Goal: Task Accomplishment & Management: Use online tool/utility

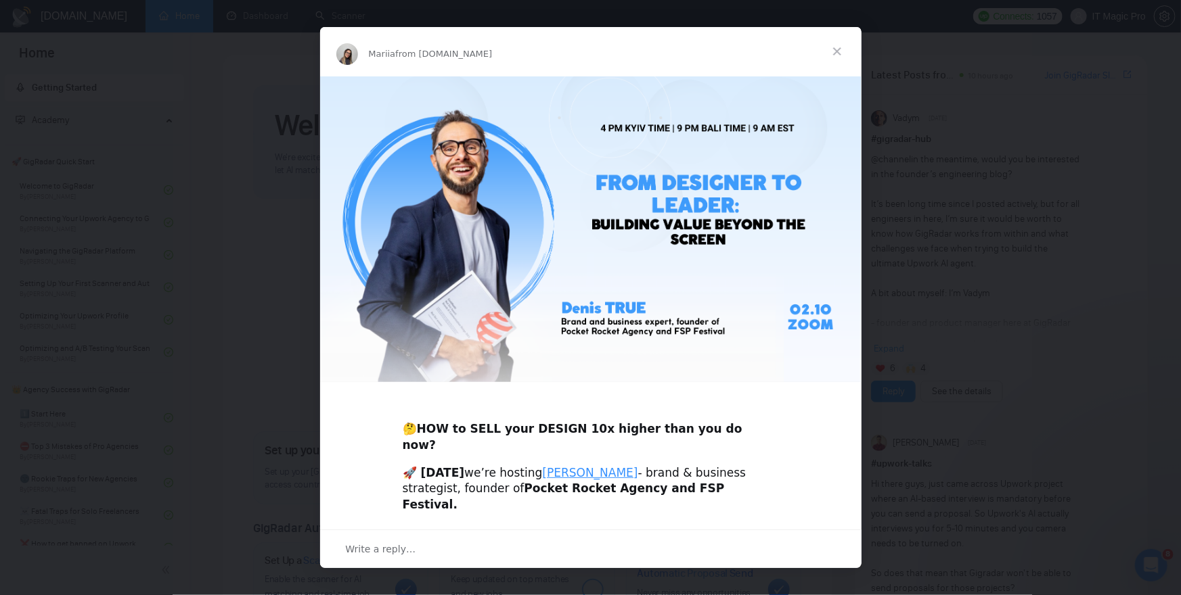
click at [842, 48] on span "Close" at bounding box center [837, 51] width 49 height 49
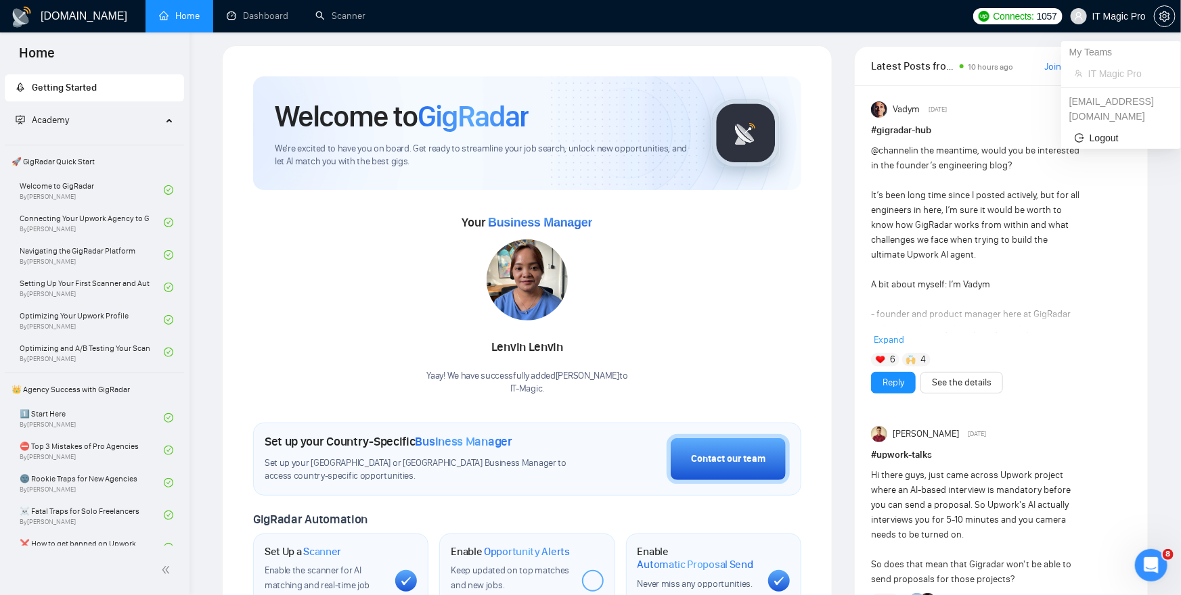
scroll to position [10, 0]
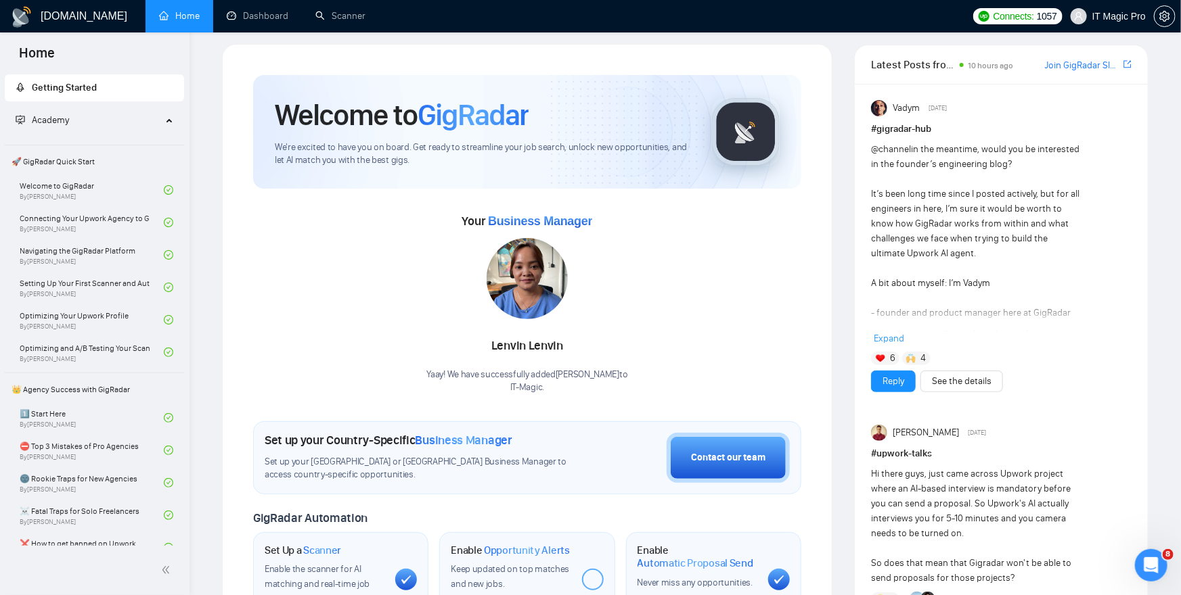
click at [380, 14] on ul "Home Dashboard Scanner" at bounding box center [553, 16] width 825 height 32
click at [356, 15] on link "Scanner" at bounding box center [340, 16] width 50 height 12
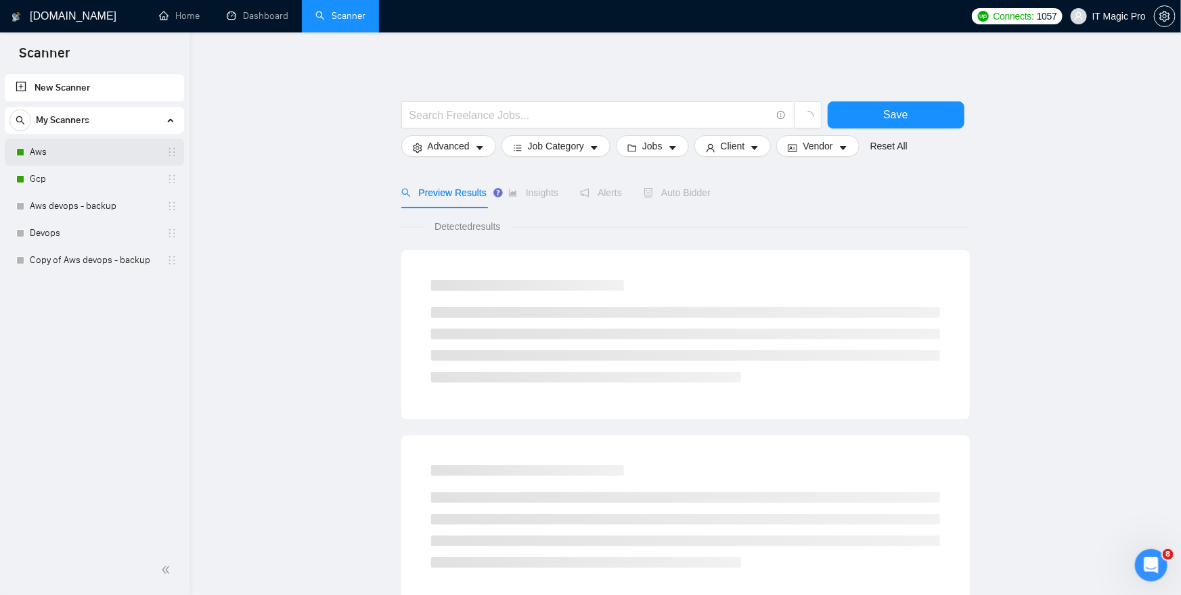
click at [77, 154] on link "Aws" at bounding box center [94, 152] width 129 height 27
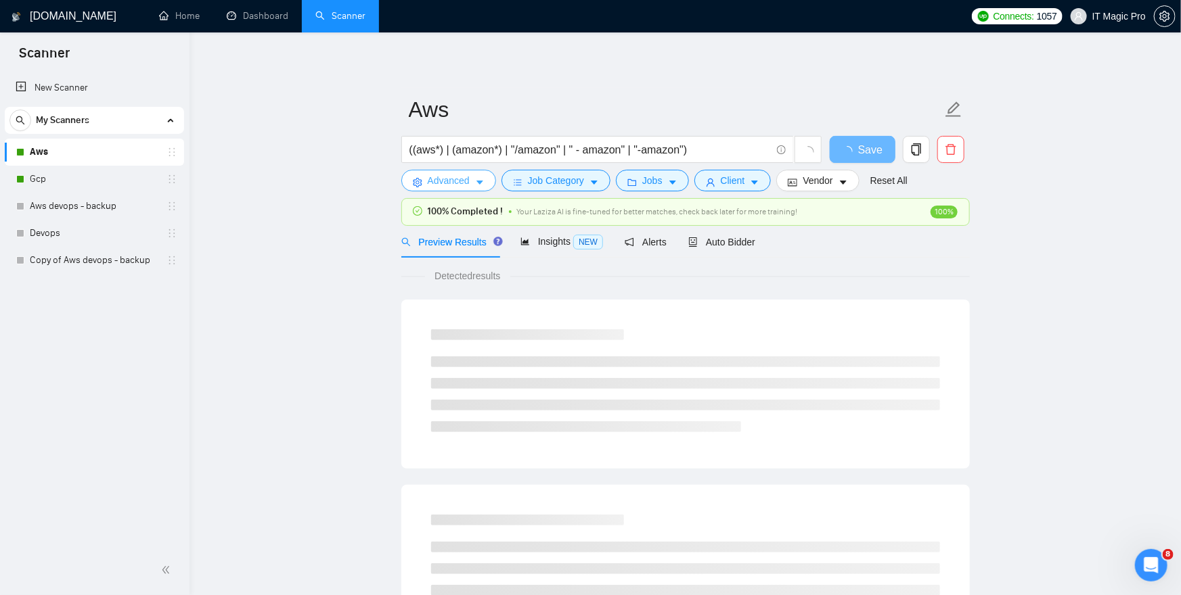
click at [474, 172] on button "Advanced" at bounding box center [448, 181] width 95 height 22
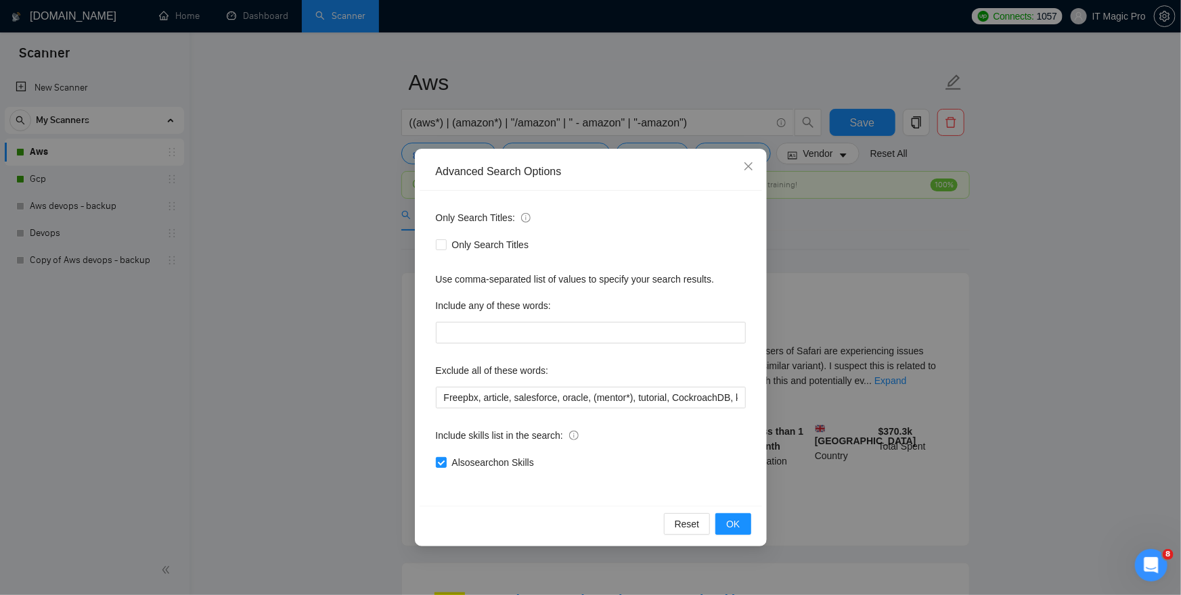
scroll to position [26, 0]
click at [744, 166] on icon "close" at bounding box center [748, 166] width 11 height 11
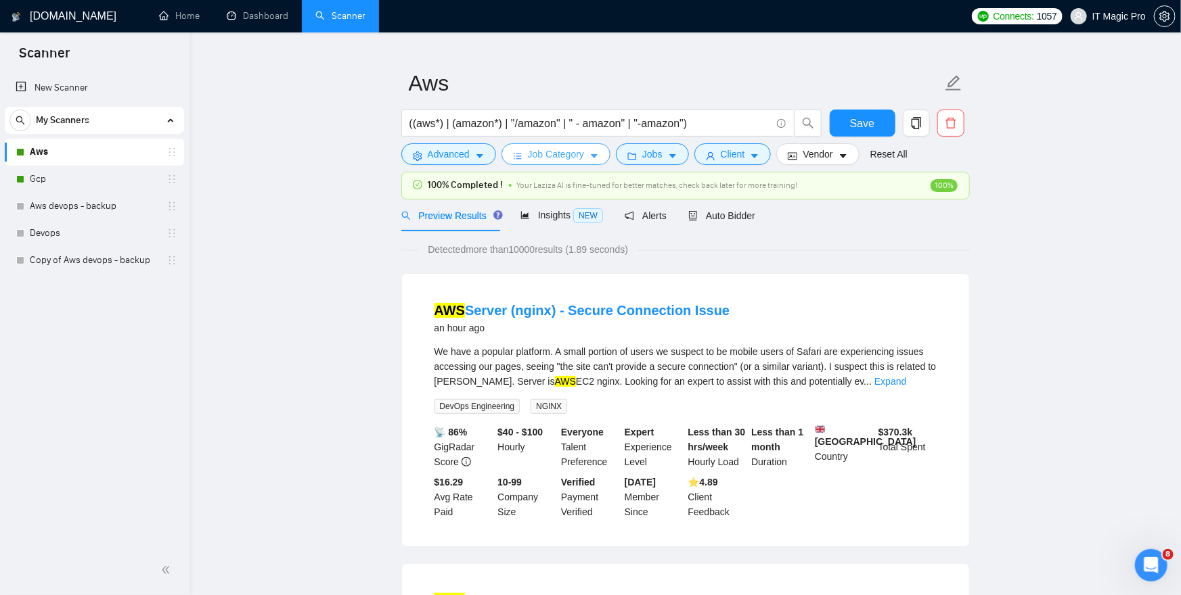
click at [555, 156] on span "Job Category" at bounding box center [556, 154] width 56 height 15
click at [671, 158] on button "Jobs" at bounding box center [652, 154] width 73 height 22
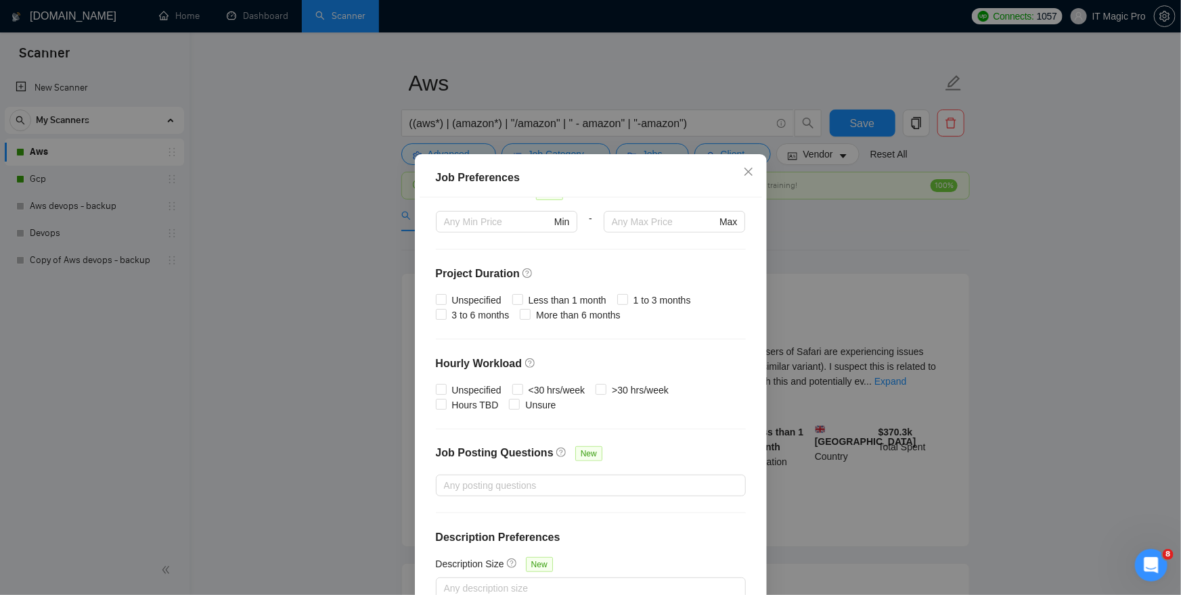
scroll to position [0, 0]
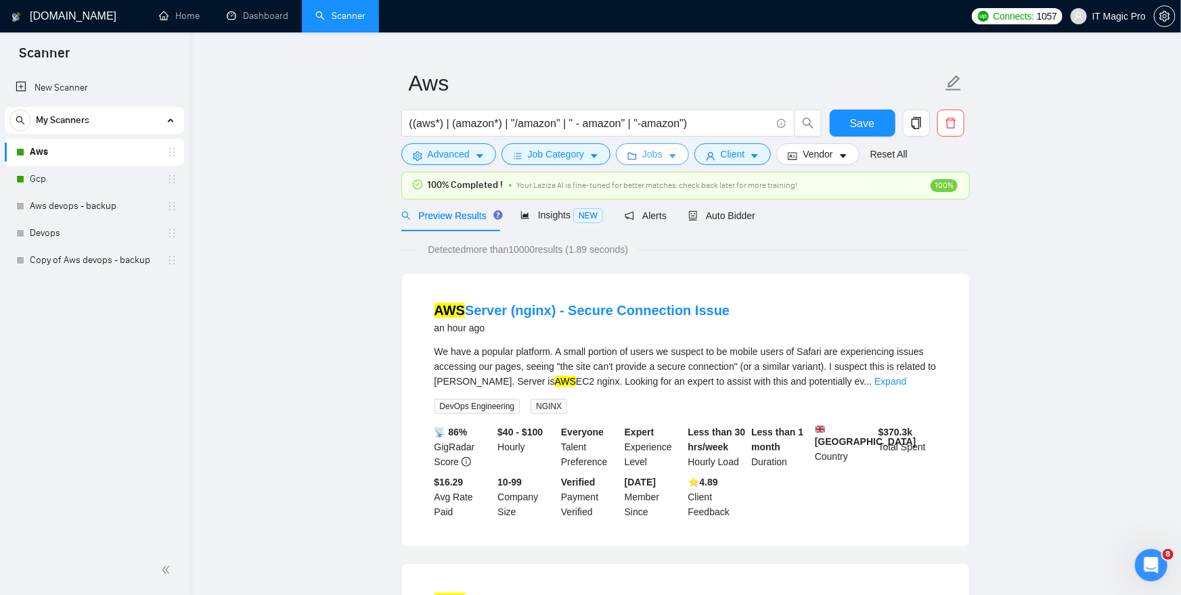
click at [677, 154] on icon "caret-down" at bounding box center [672, 156] width 9 height 9
